Goal: Information Seeking & Learning: Check status

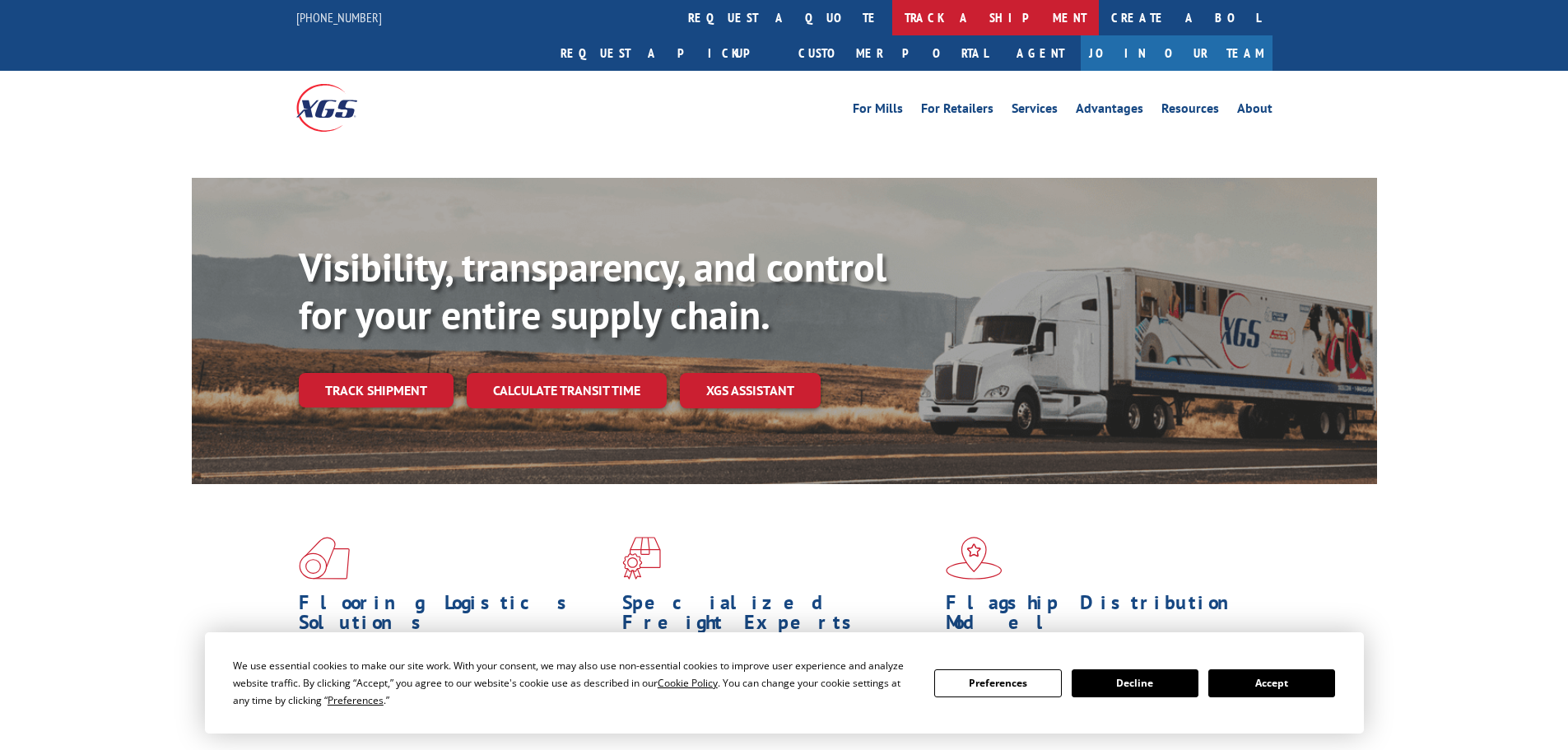
click at [892, 15] on link "track a shipment" at bounding box center [996, 18] width 207 height 36
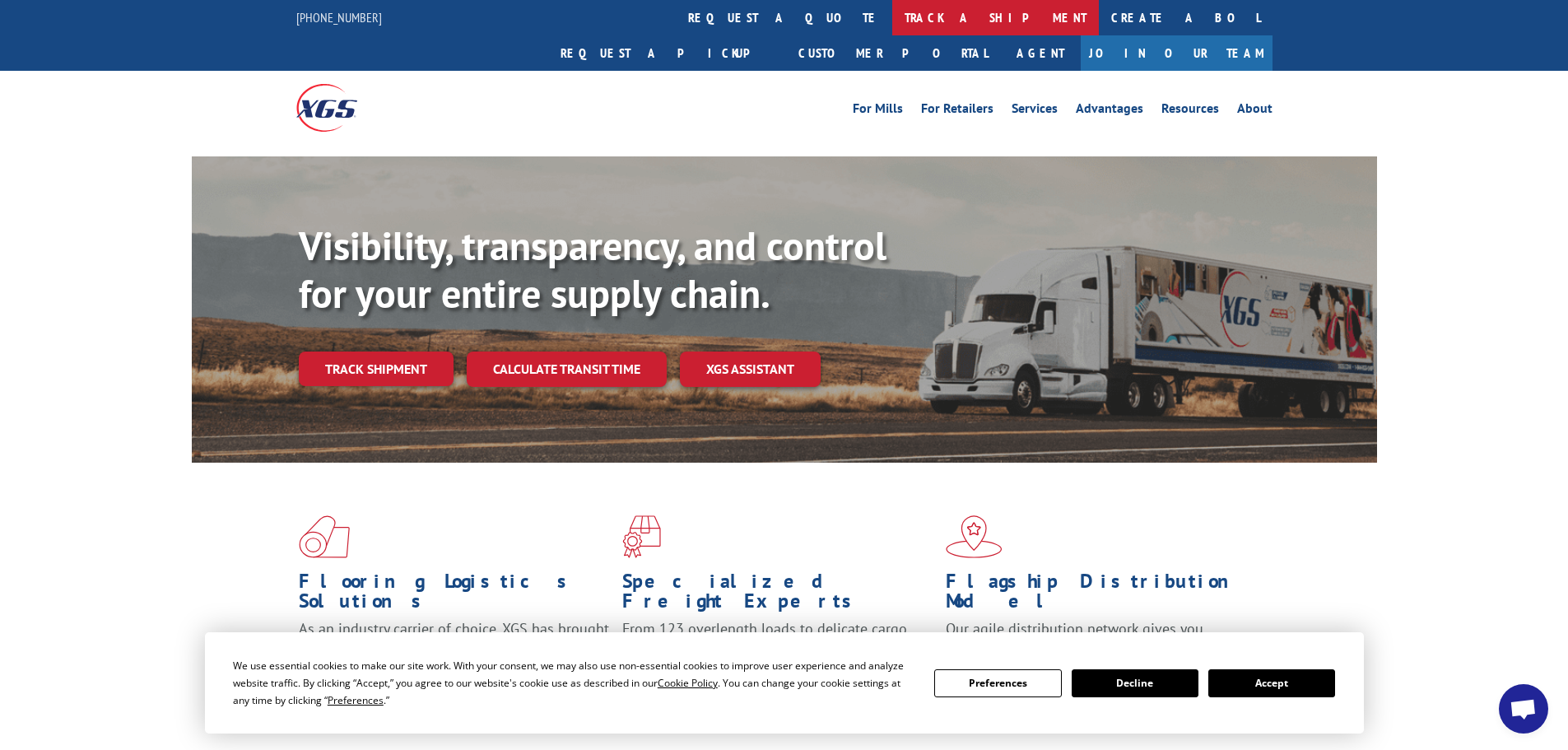
click at [892, 15] on link "track a shipment" at bounding box center [996, 18] width 207 height 36
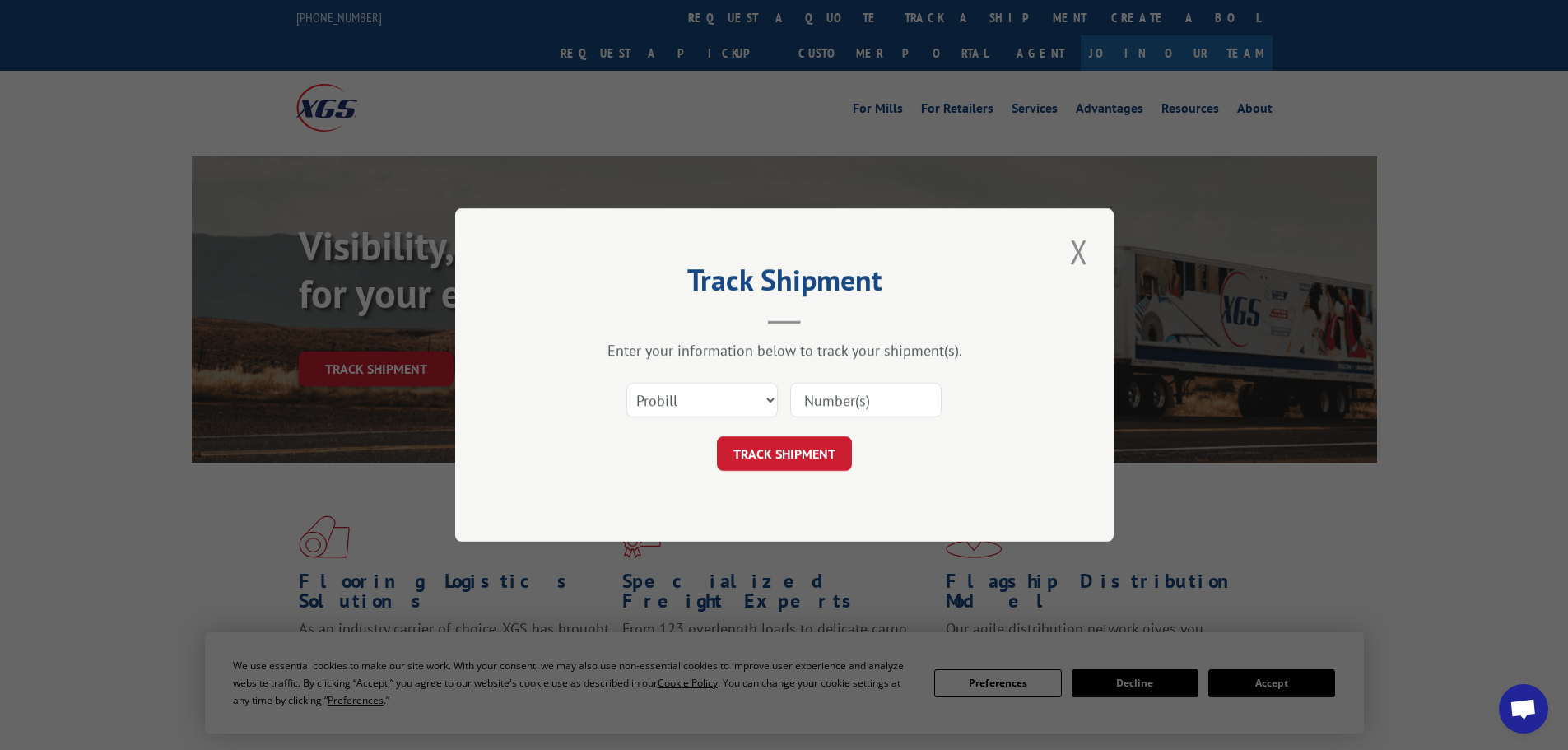
click at [804, 392] on input at bounding box center [865, 400] width 152 height 35
paste input "16397340"
type input "16397340"
click at [776, 458] on button "TRACK SHIPMENT" at bounding box center [784, 453] width 135 height 35
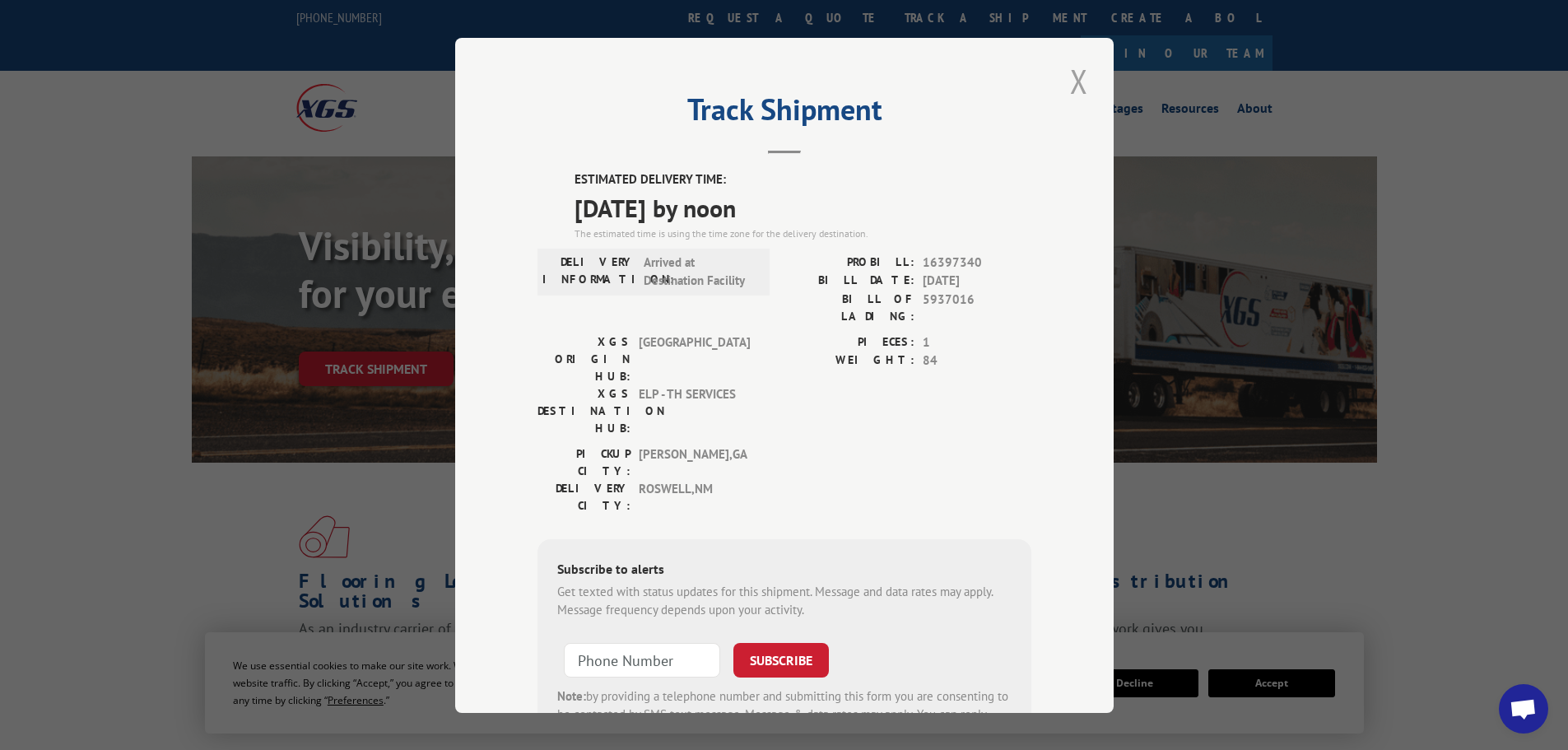
click at [1071, 79] on button "Close modal" at bounding box center [1079, 81] width 28 height 45
